Goal: Find contact information: Find contact information

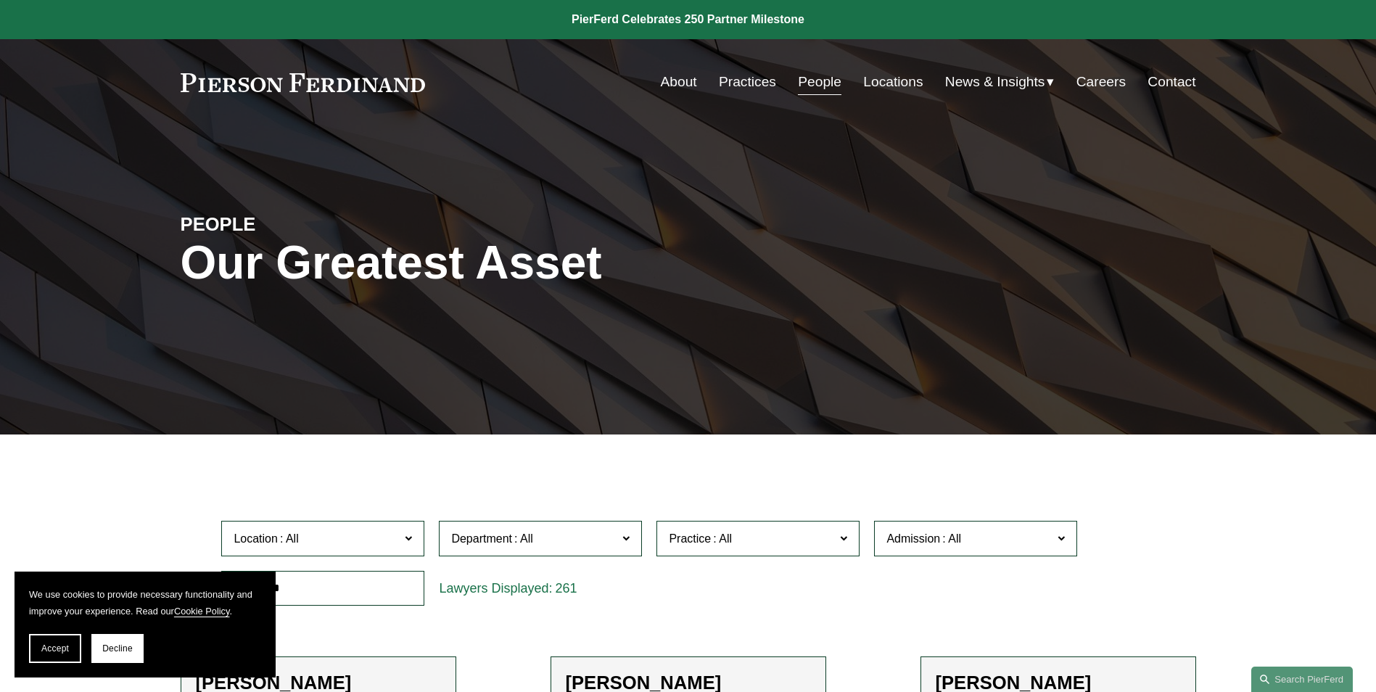
click at [234, 83] on link at bounding box center [303, 82] width 245 height 19
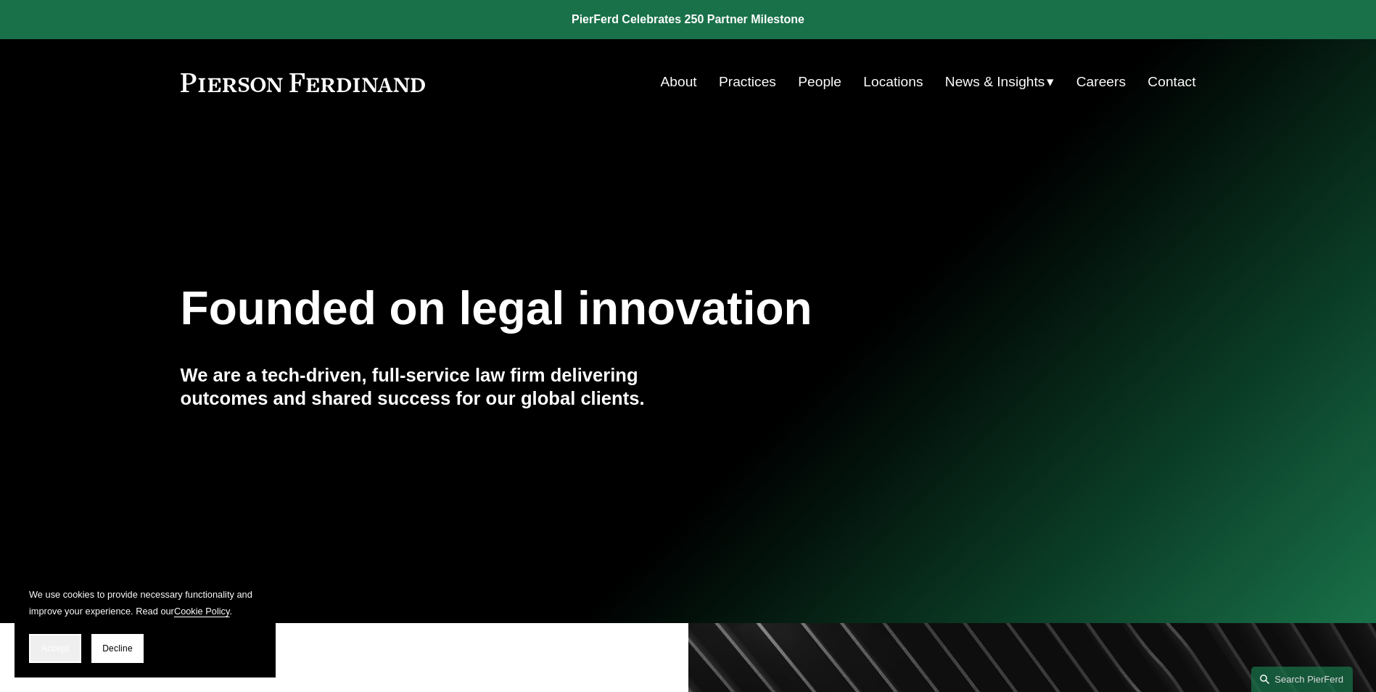
click at [57, 648] on span "Accept" at bounding box center [55, 648] width 28 height 10
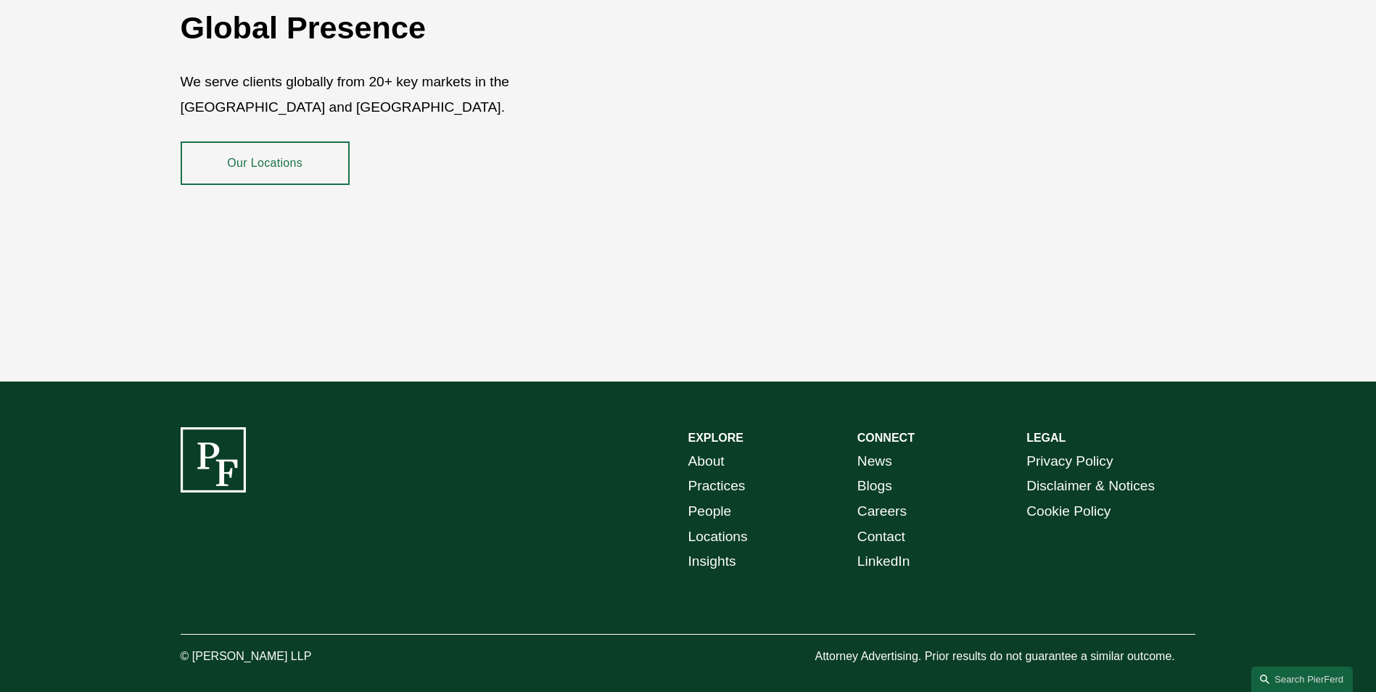
scroll to position [2651, 0]
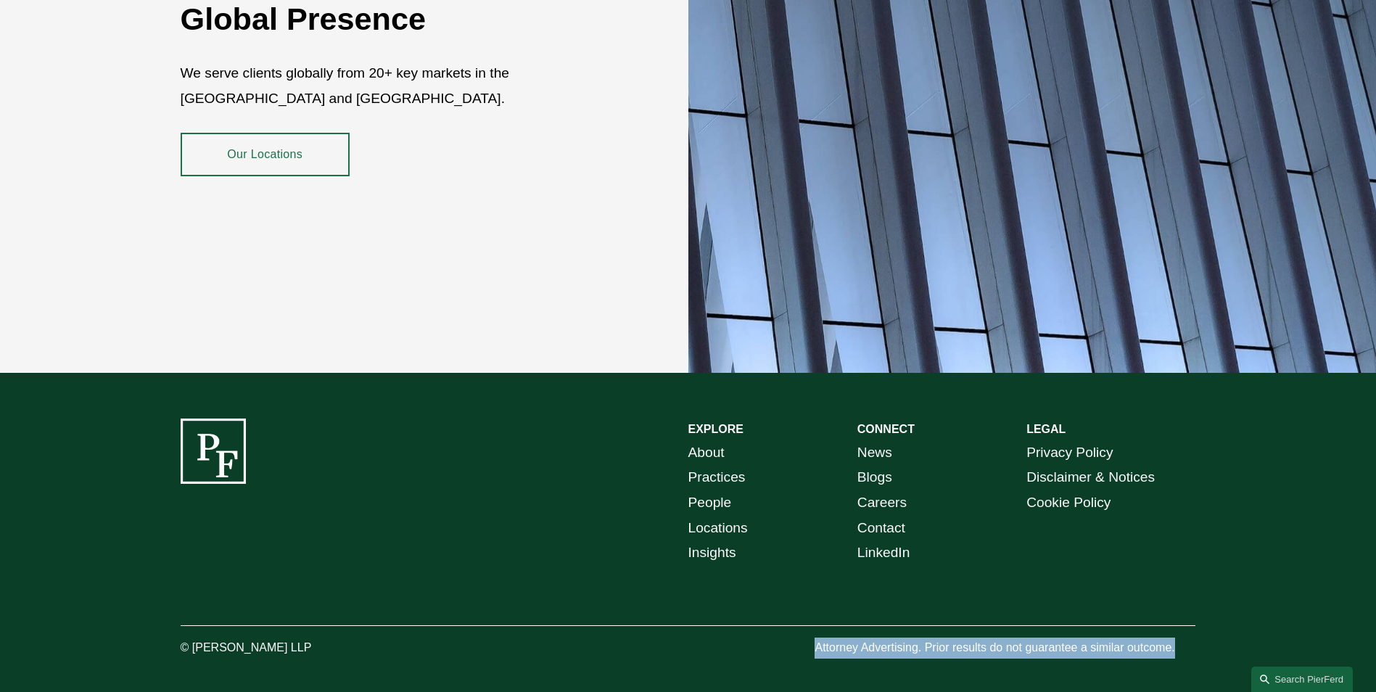
drag, startPoint x: 865, startPoint y: 630, endPoint x: 1225, endPoint y: 630, distance: 359.7
click at [1225, 630] on div "EXPLORE CONNECT About Practices People Locations Insights News Blogs Careers Co…" at bounding box center [688, 538] width 1376 height 240
drag, startPoint x: 1225, startPoint y: 630, endPoint x: 1196, endPoint y: 636, distance: 29.6
click at [1200, 635] on div "EXPLORE CONNECT About Practices People Locations Insights News Blogs Careers Co…" at bounding box center [688, 538] width 1376 height 240
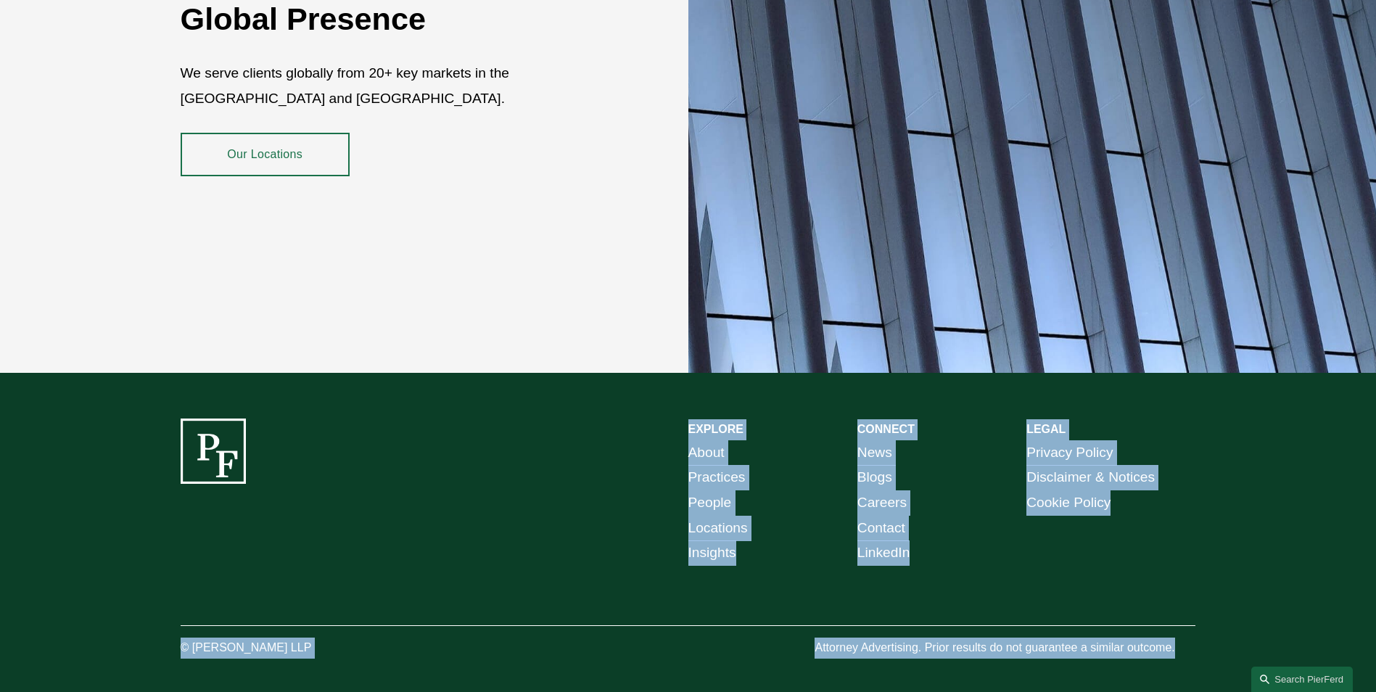
drag, startPoint x: 944, startPoint y: 629, endPoint x: 144, endPoint y: 408, distance: 829.4
click at [144, 418] on div "EXPLORE CONNECT About Practices People Locations Insights News Blogs Careers Co…" at bounding box center [688, 538] width 1376 height 240
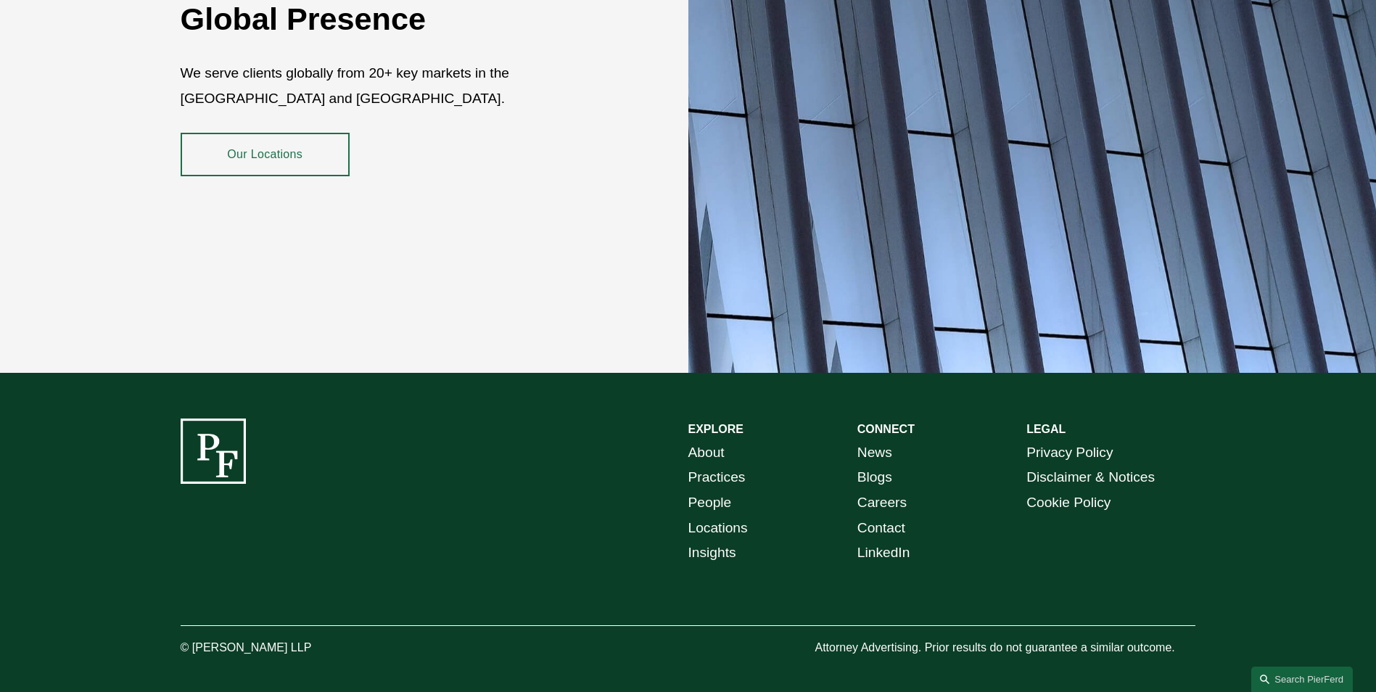
drag, startPoint x: 144, startPoint y: 408, endPoint x: 94, endPoint y: 395, distance: 51.5
click at [94, 395] on div "EXPLORE CONNECT About Practices People Locations Insights News Blogs Careers Co…" at bounding box center [688, 538] width 1376 height 331
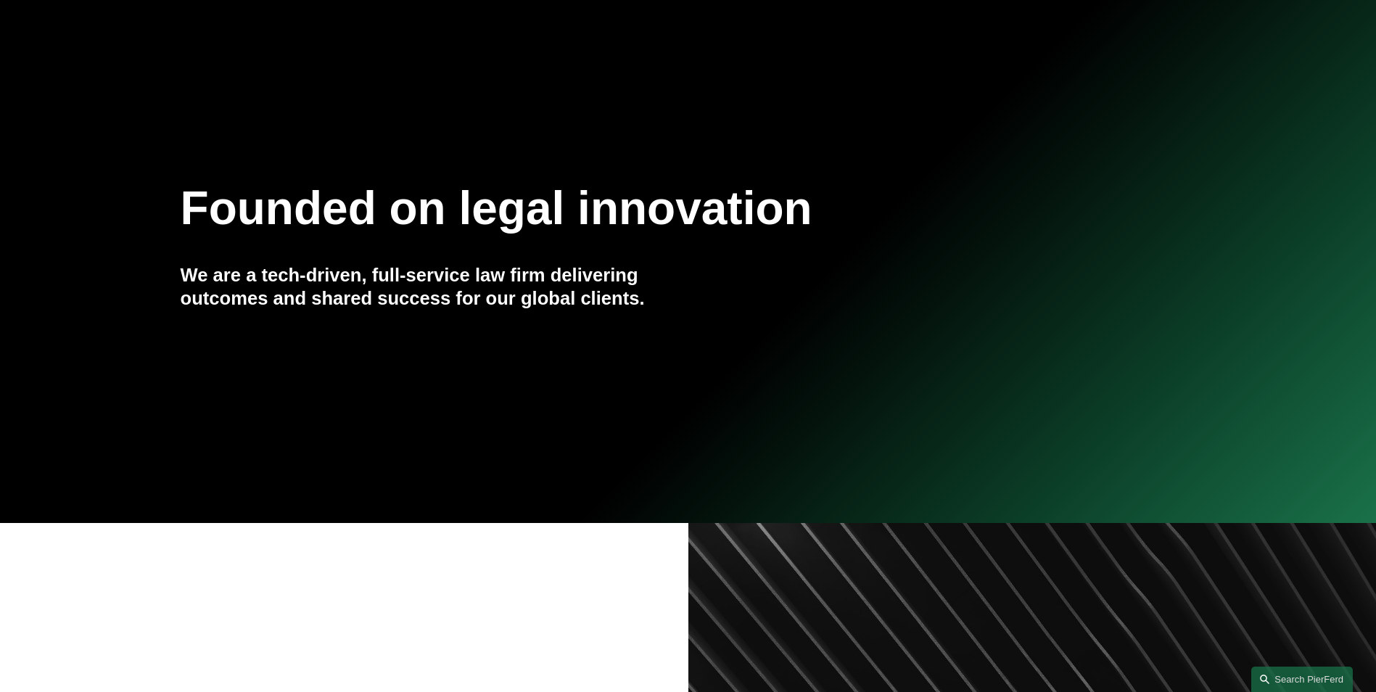
scroll to position [0, 0]
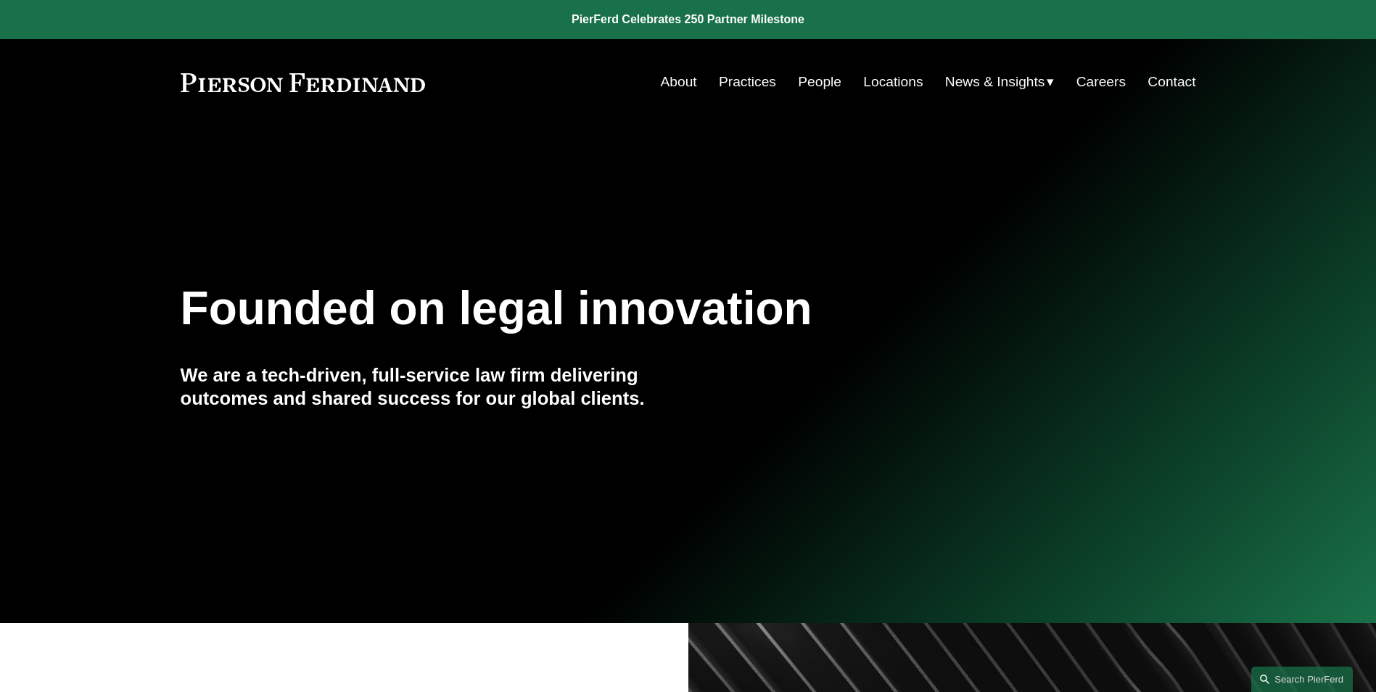
click at [1166, 84] on link "Contact" at bounding box center [1171, 82] width 48 height 28
